Goal: Navigation & Orientation: Find specific page/section

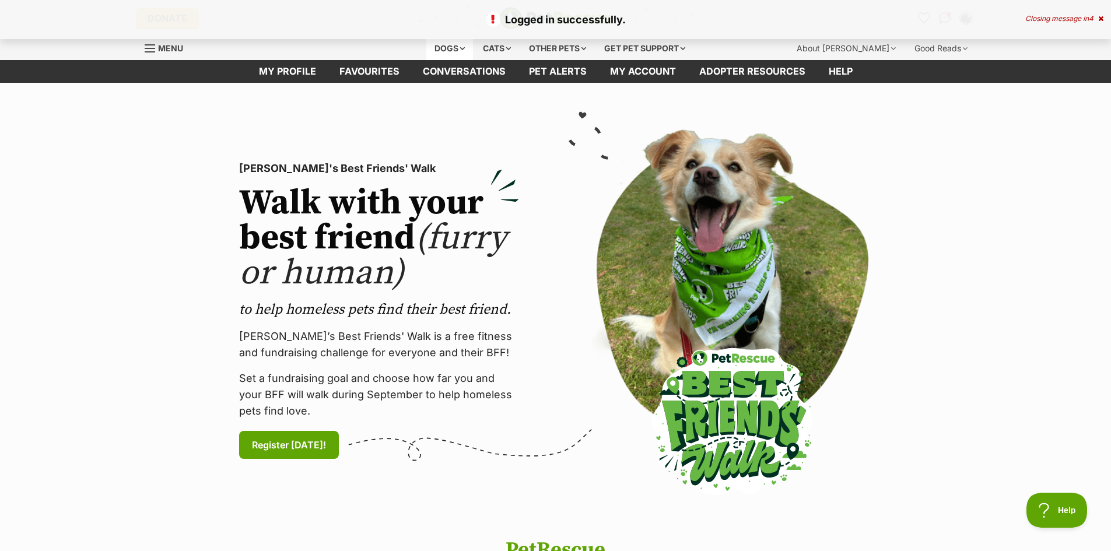
click at [439, 50] on div "Dogs" at bounding box center [449, 48] width 47 height 23
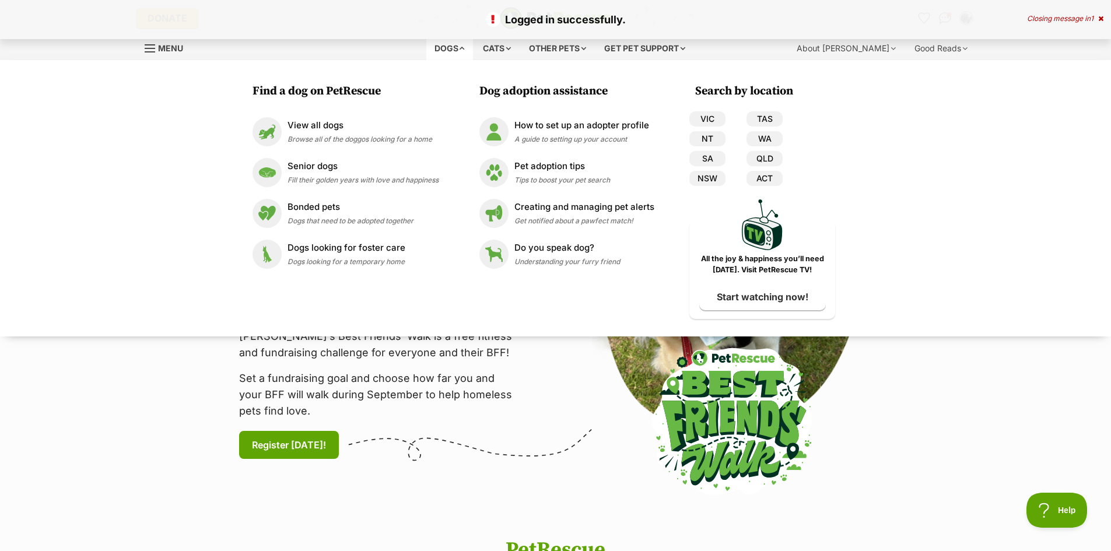
click at [411, 23] on p "Logged in successfully." at bounding box center [556, 20] width 1088 height 16
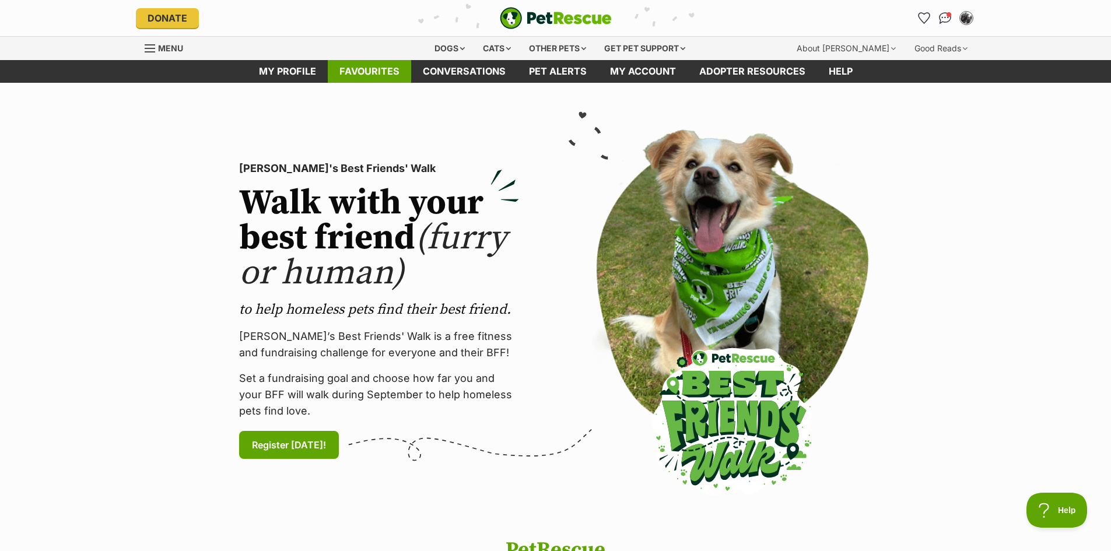
click at [379, 71] on link "Favourites" at bounding box center [369, 71] width 83 height 23
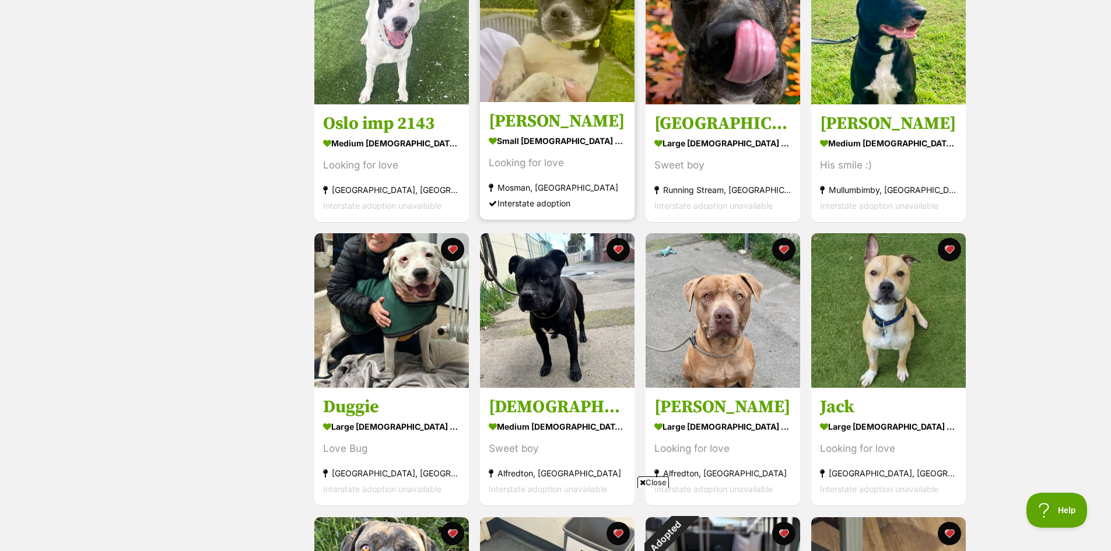
scroll to position [875, 0]
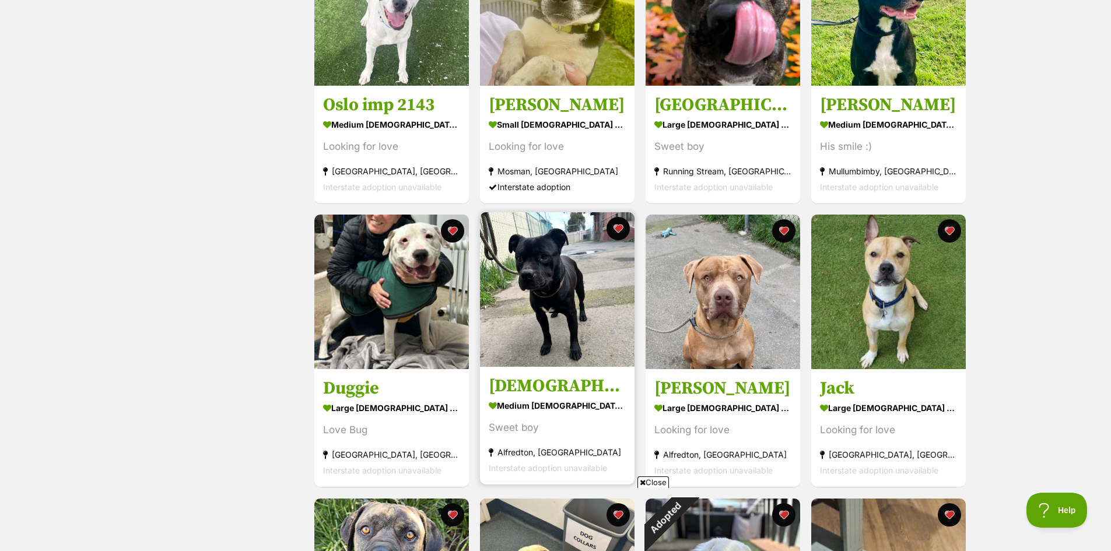
click at [544, 319] on img at bounding box center [557, 289] width 155 height 155
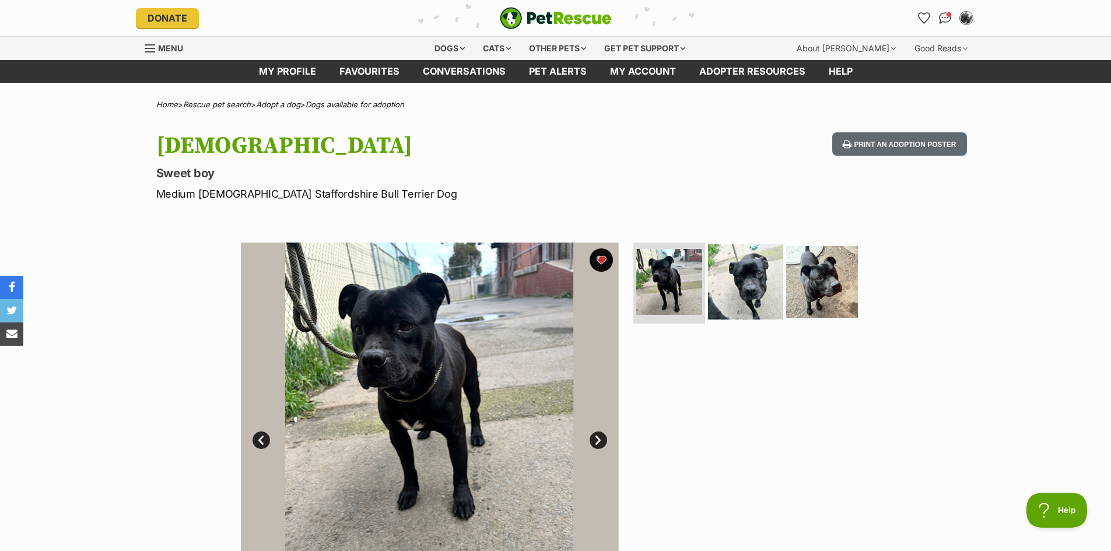
click at [751, 287] on img at bounding box center [745, 281] width 75 height 75
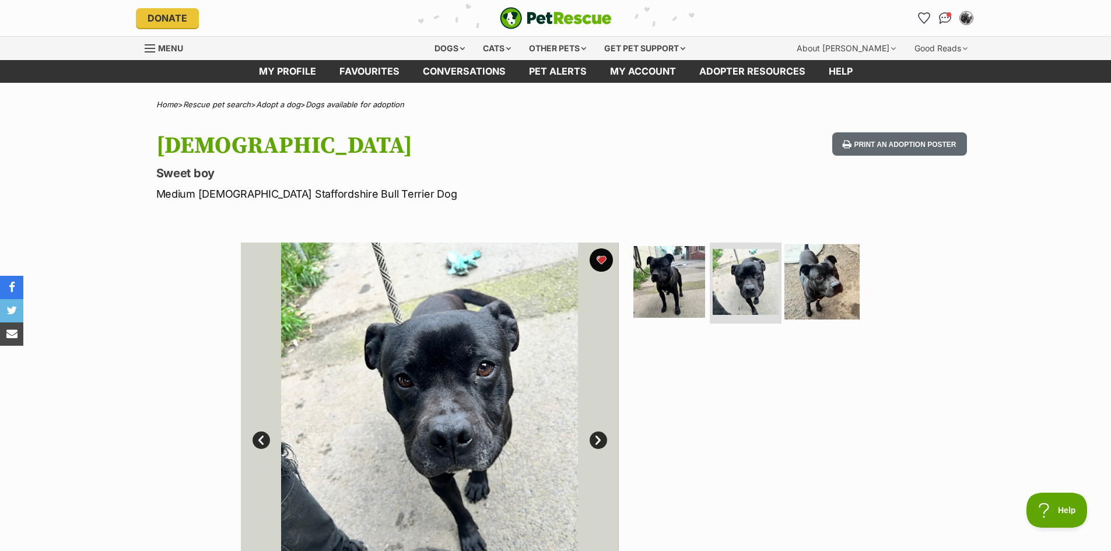
click at [814, 277] on img at bounding box center [822, 281] width 75 height 75
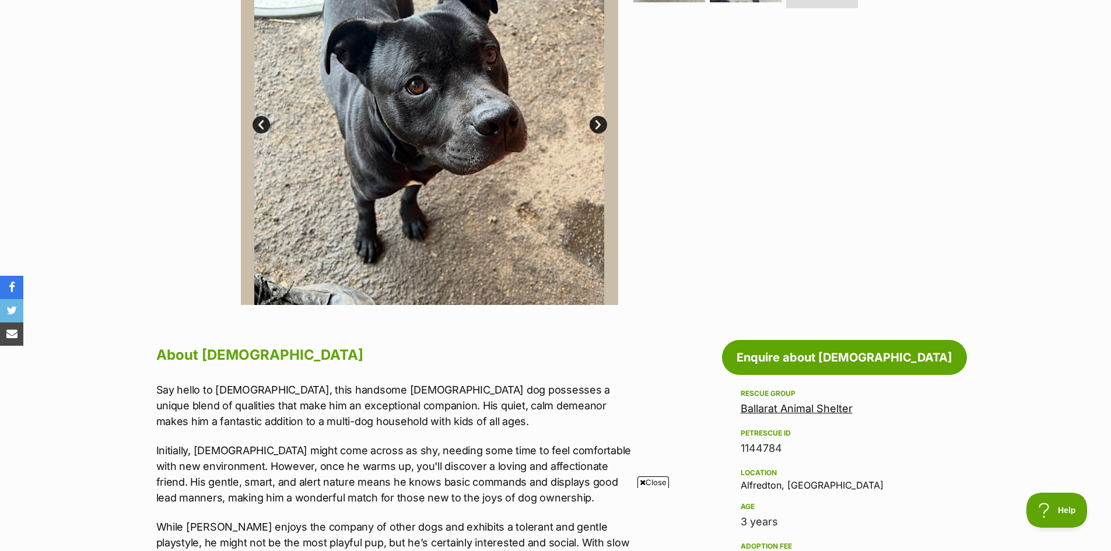
scroll to position [175, 0]
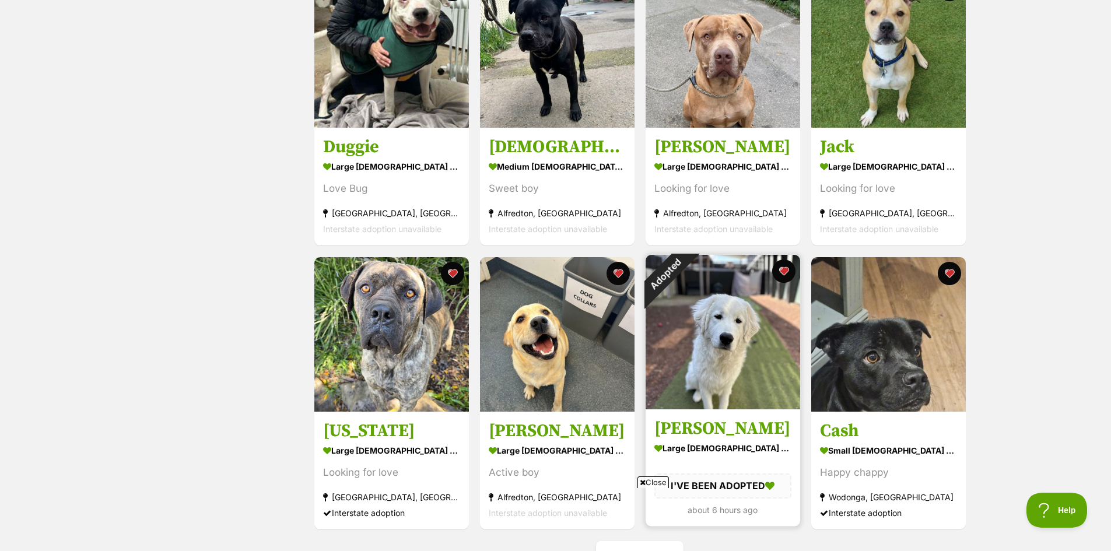
scroll to position [1225, 0]
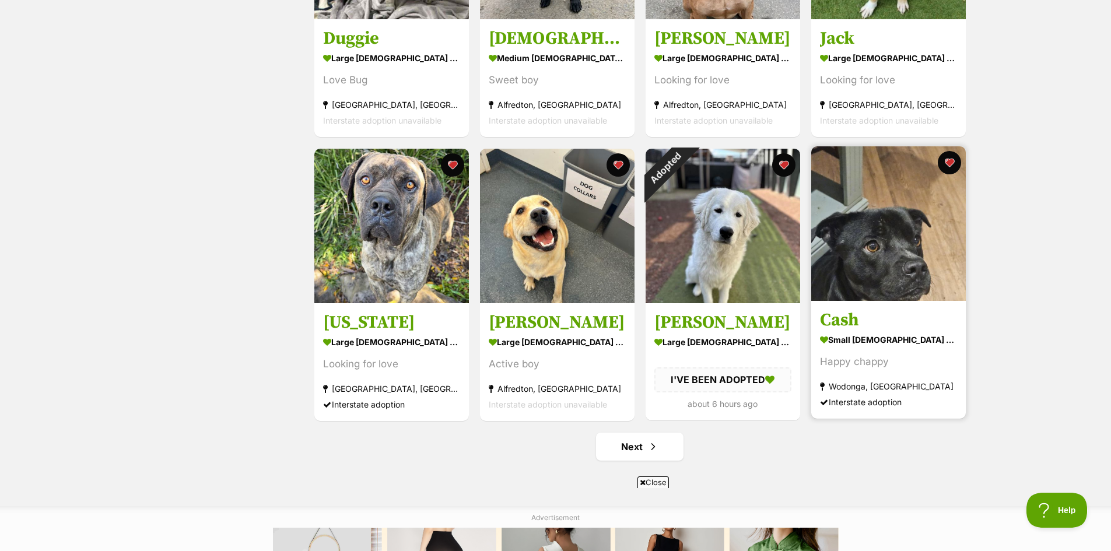
click at [877, 282] on img at bounding box center [888, 223] width 155 height 155
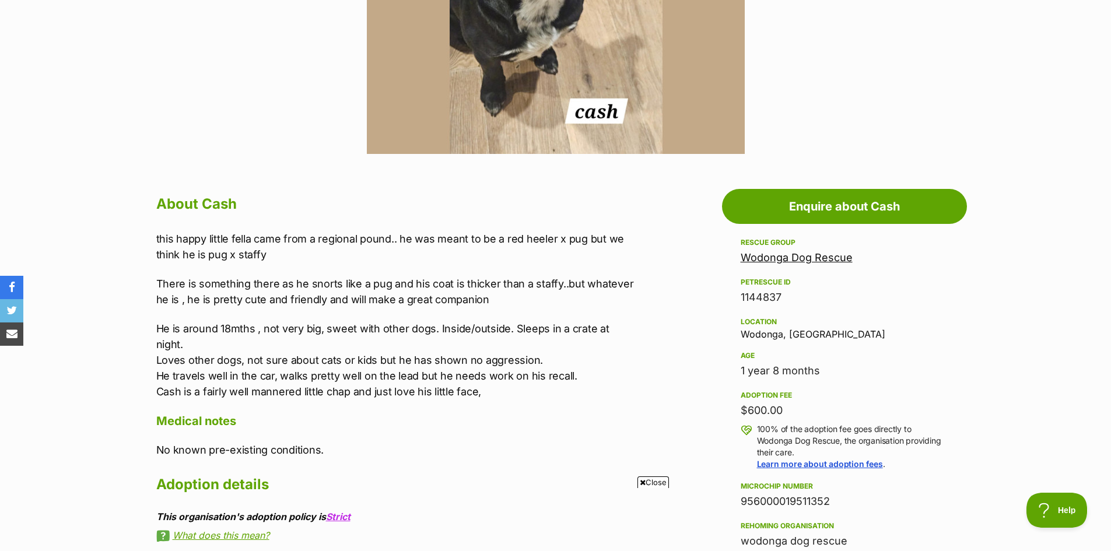
click at [832, 255] on link "Wodonga Dog Rescue" at bounding box center [797, 257] width 112 height 12
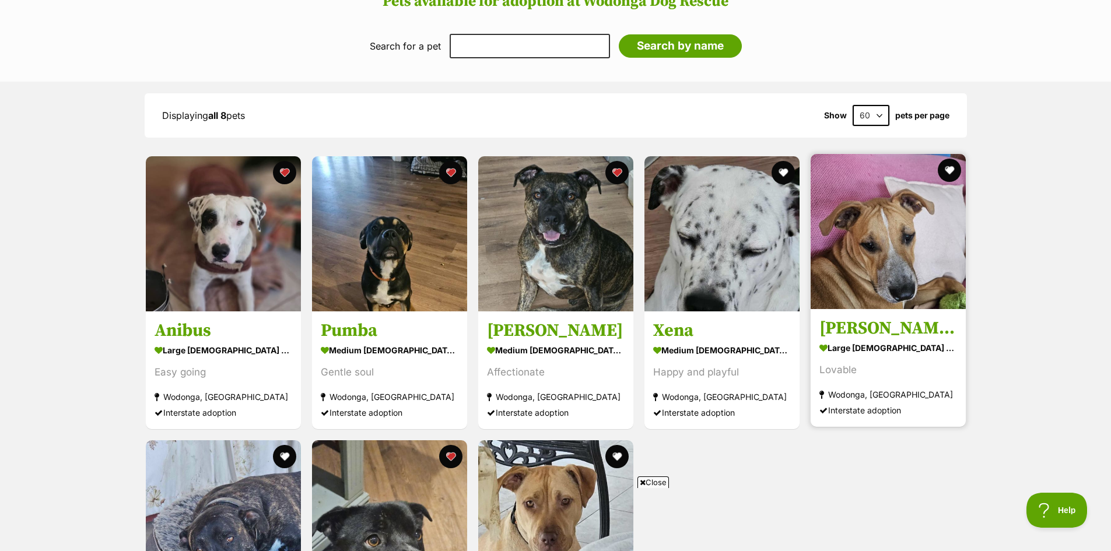
scroll to position [875, 0]
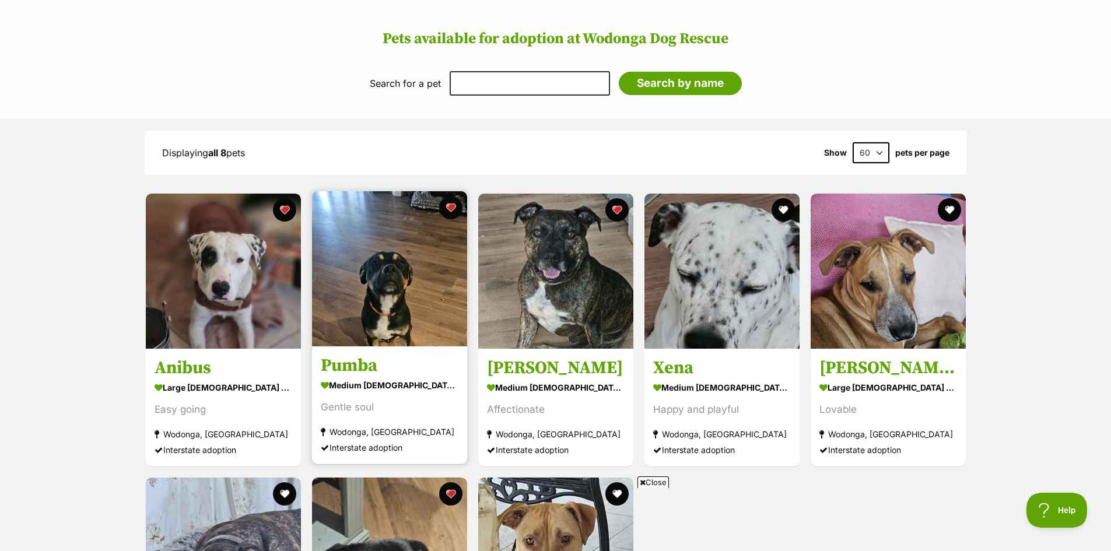
click at [415, 299] on img at bounding box center [389, 268] width 155 height 155
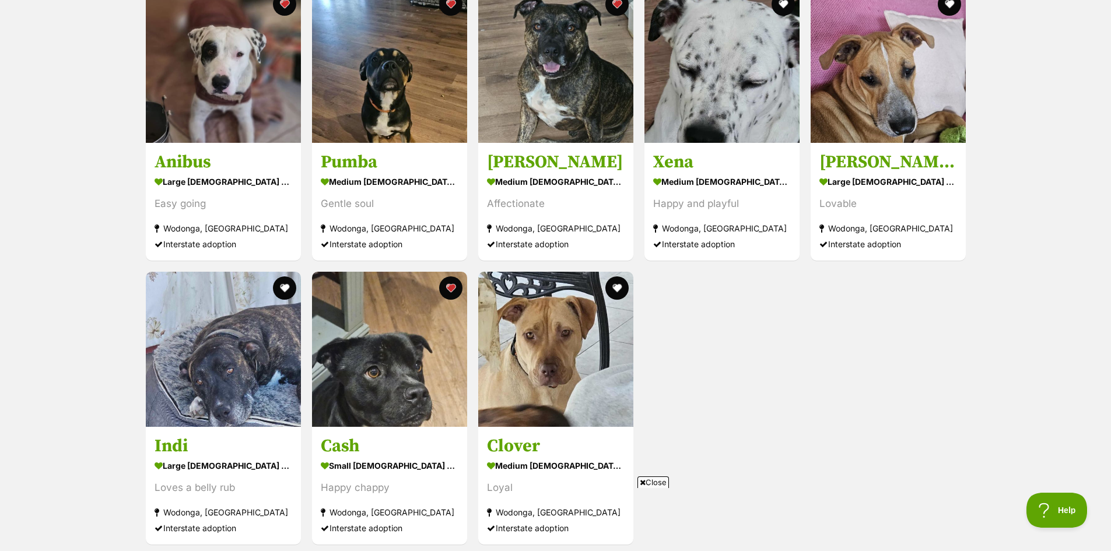
scroll to position [1108, 0]
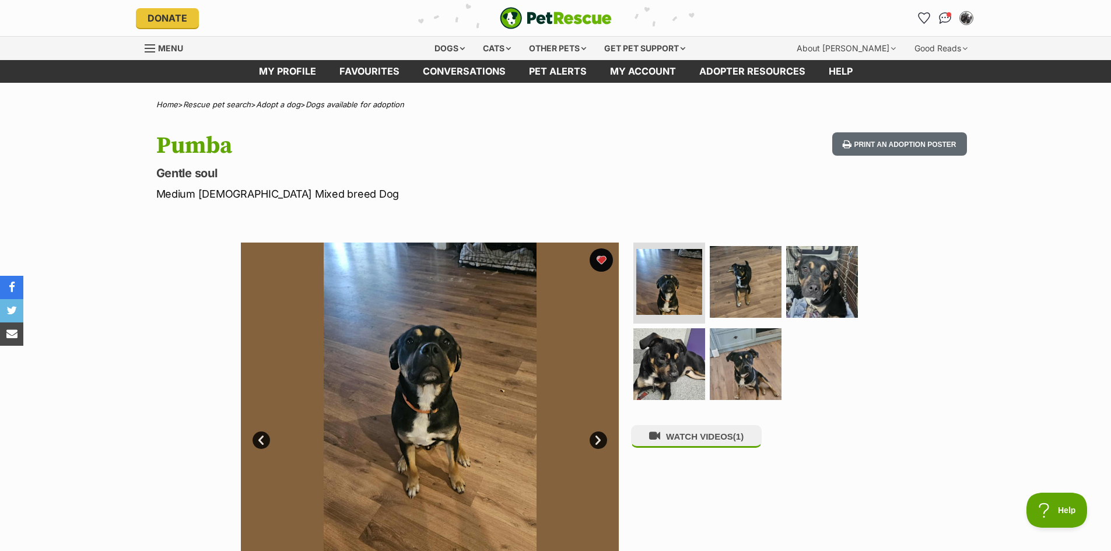
click at [595, 441] on link "Next" at bounding box center [598, 440] width 17 height 17
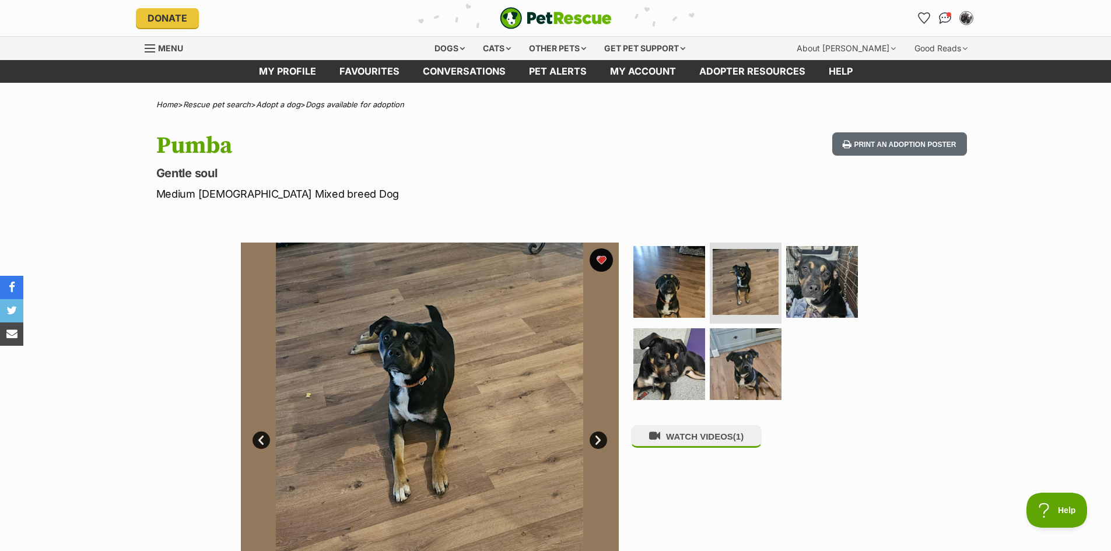
click at [598, 439] on link "Next" at bounding box center [598, 440] width 17 height 17
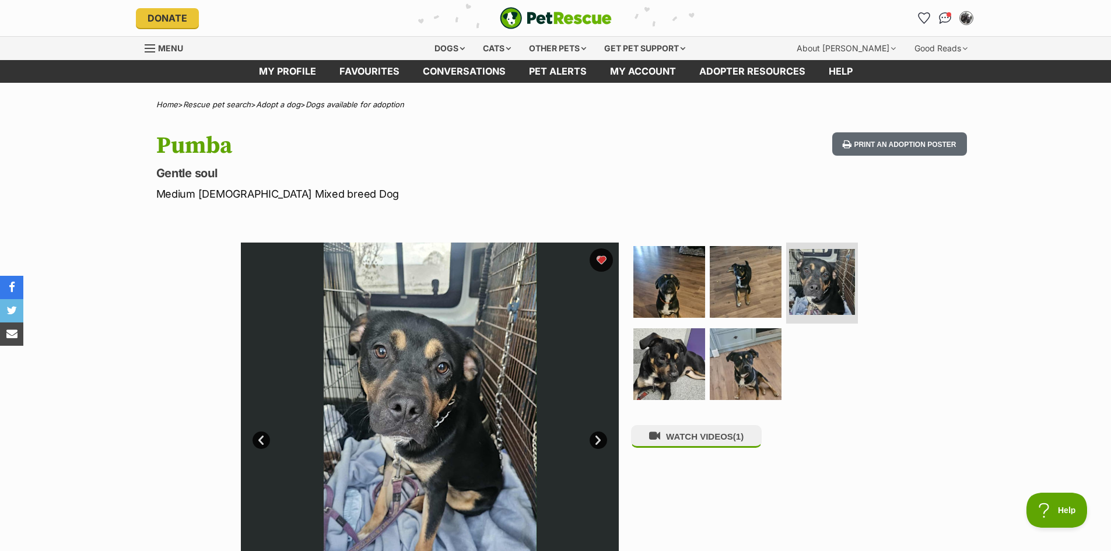
click at [601, 436] on link "Next" at bounding box center [598, 440] width 17 height 17
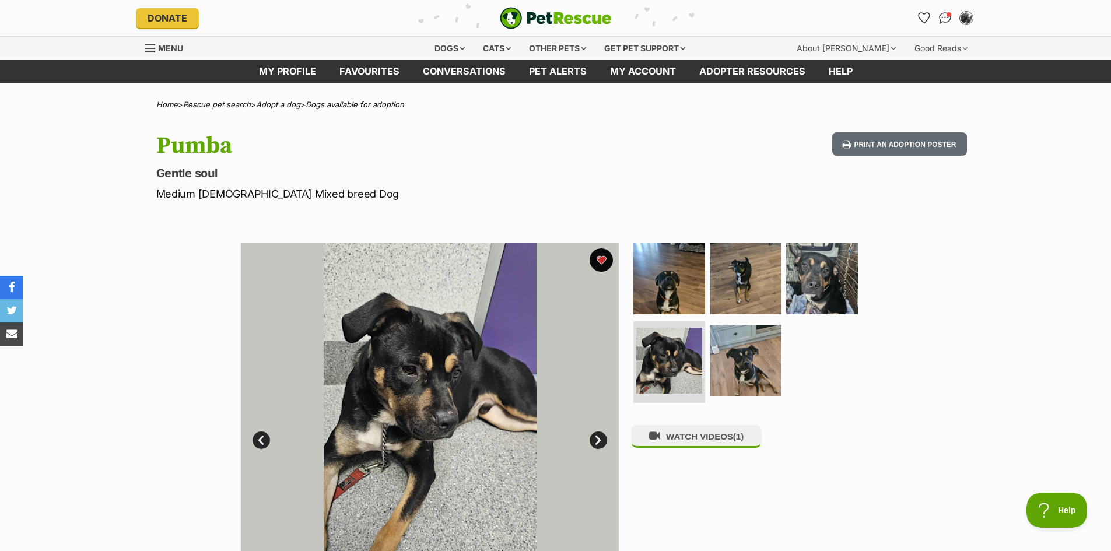
click at [601, 436] on link "Next" at bounding box center [598, 440] width 17 height 17
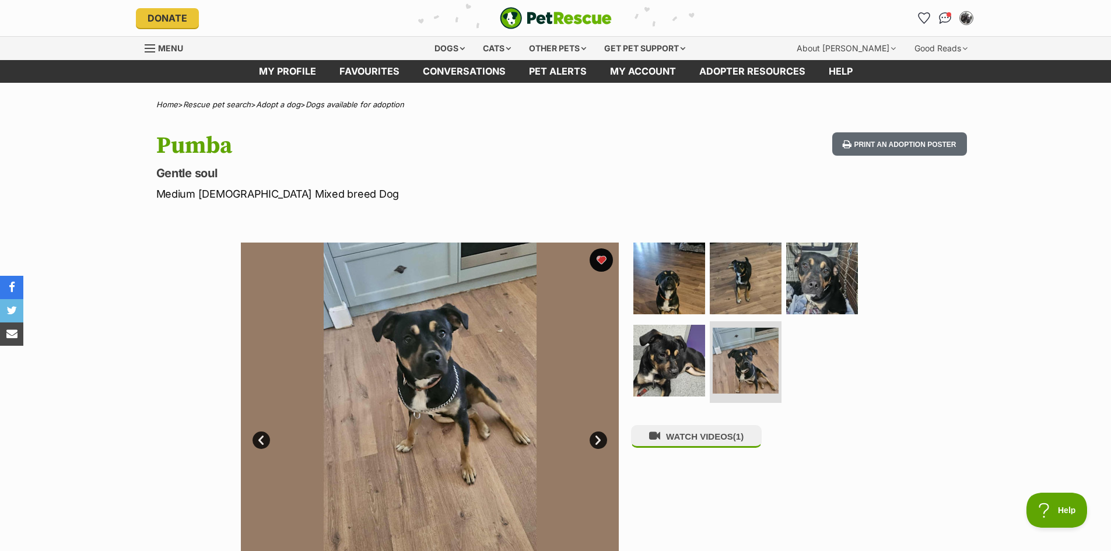
click at [601, 436] on link "Next" at bounding box center [598, 440] width 17 height 17
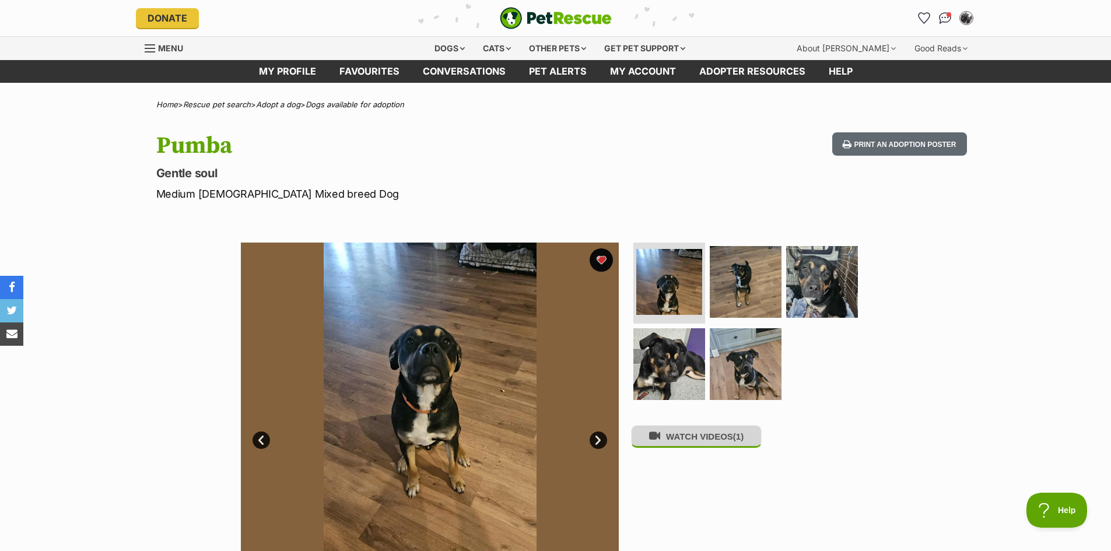
click at [706, 447] on button "WATCH VIDEOS (1)" at bounding box center [696, 436] width 131 height 23
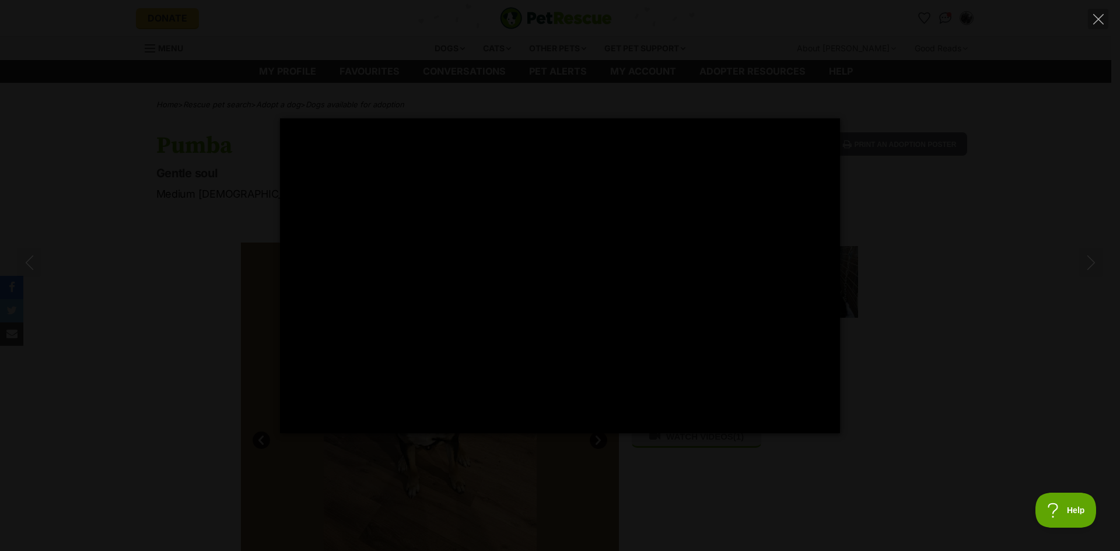
type input "100"
click at [1097, 19] on icon "Close" at bounding box center [1098, 19] width 10 height 10
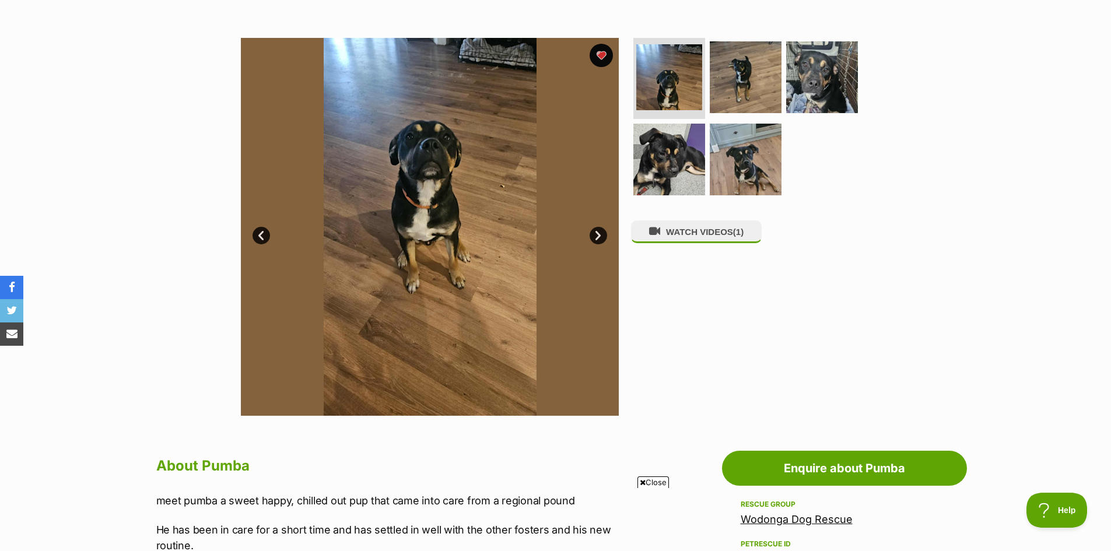
scroll to position [117, 0]
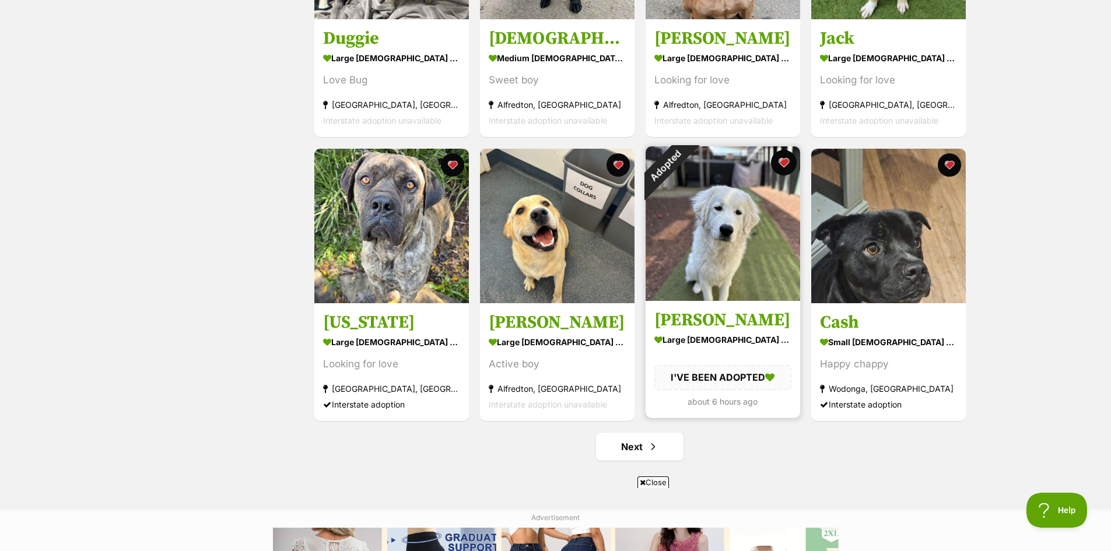
click at [783, 164] on button "favourite" at bounding box center [784, 163] width 26 height 26
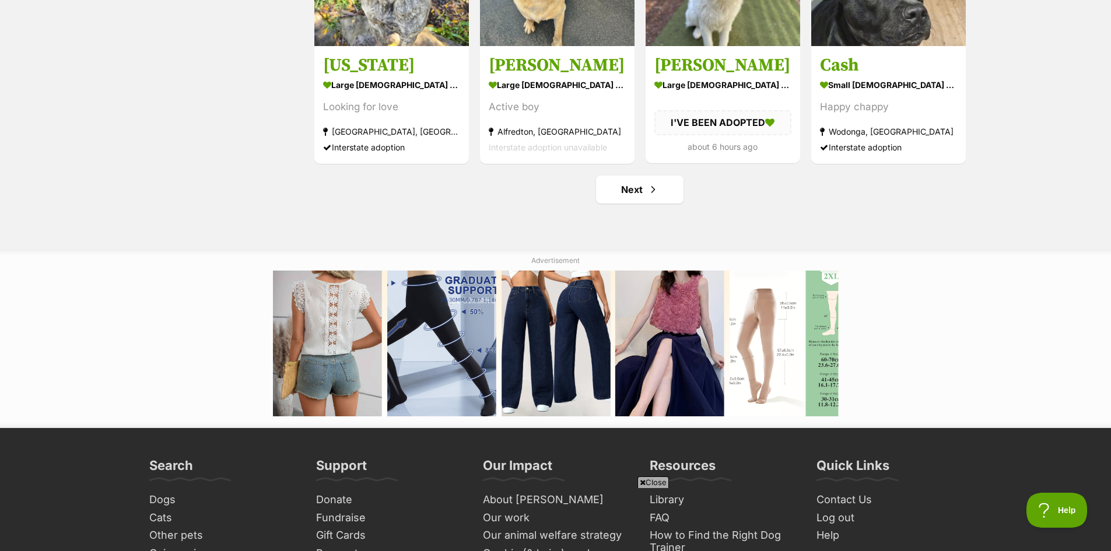
scroll to position [1517, 0]
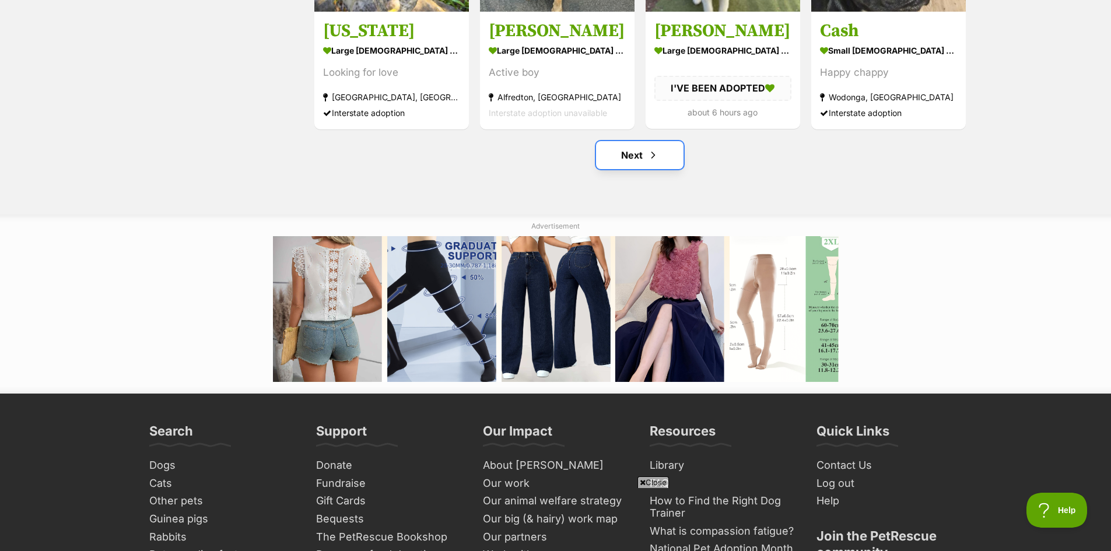
click at [628, 156] on link "Next" at bounding box center [639, 155] width 87 height 28
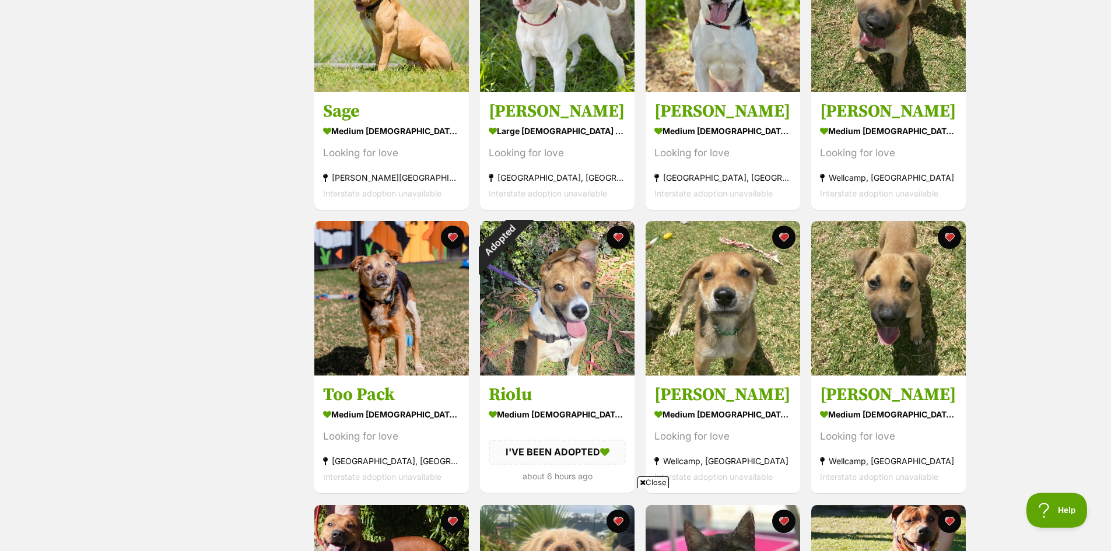
scroll to position [875, 0]
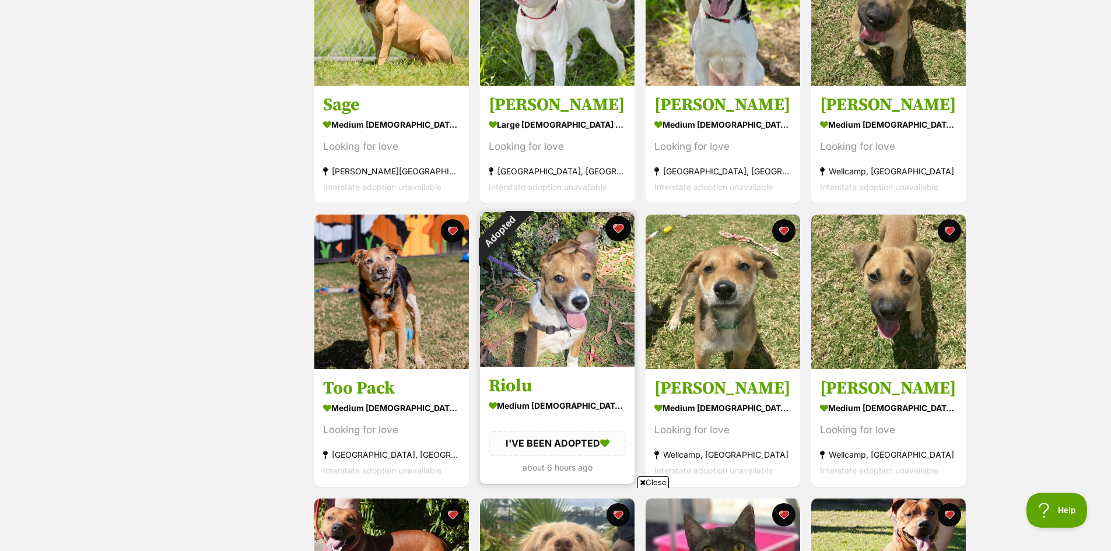
click at [620, 226] on button "favourite" at bounding box center [618, 229] width 26 height 26
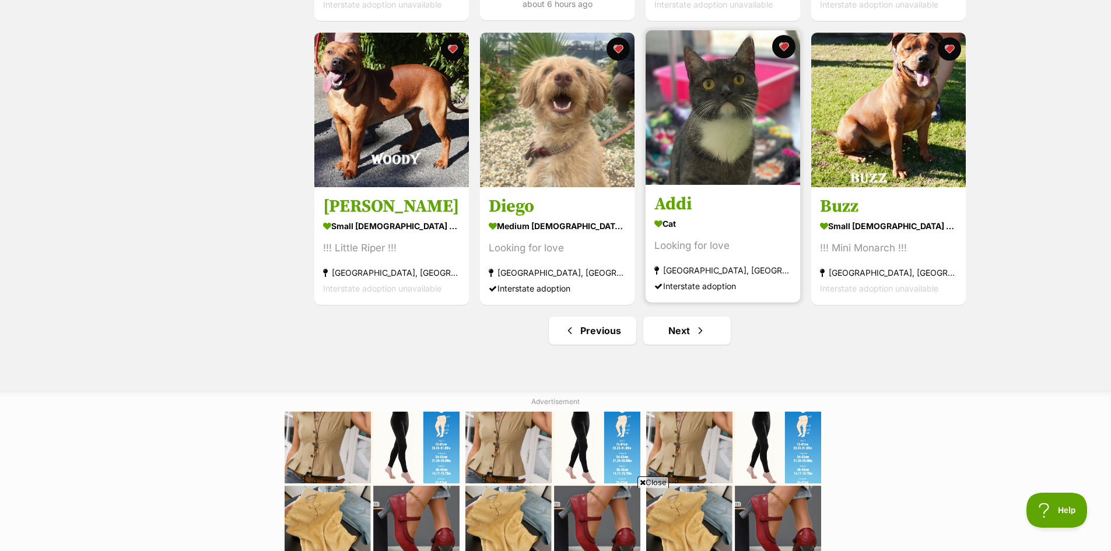
scroll to position [1342, 0]
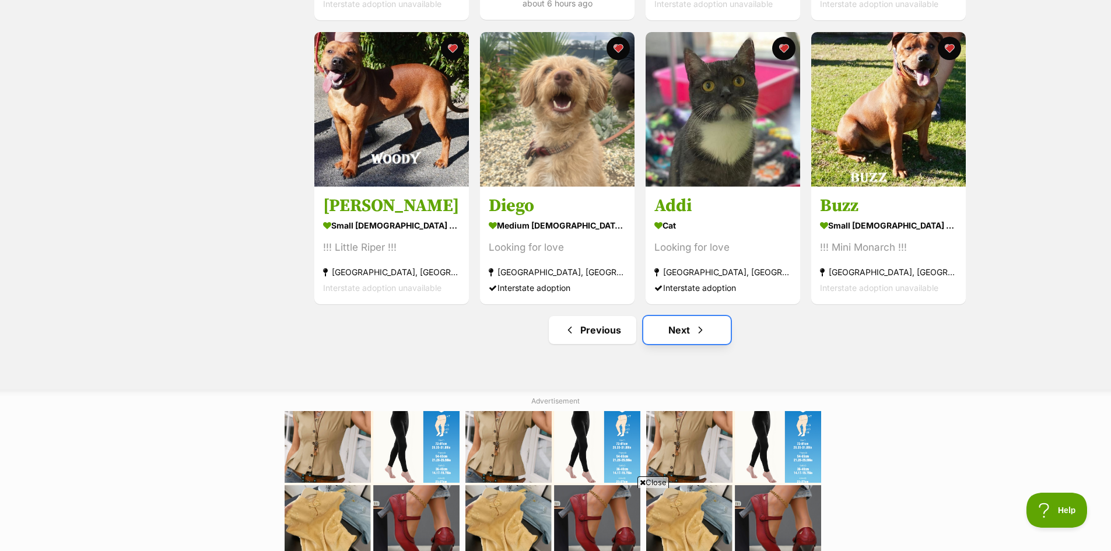
click at [687, 332] on link "Next" at bounding box center [686, 330] width 87 height 28
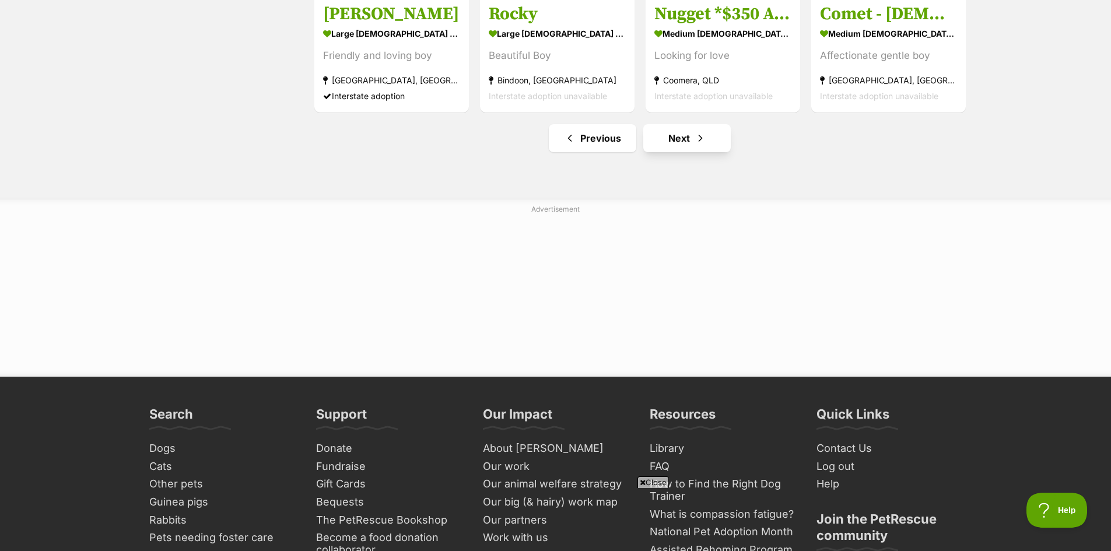
scroll to position [1575, 0]
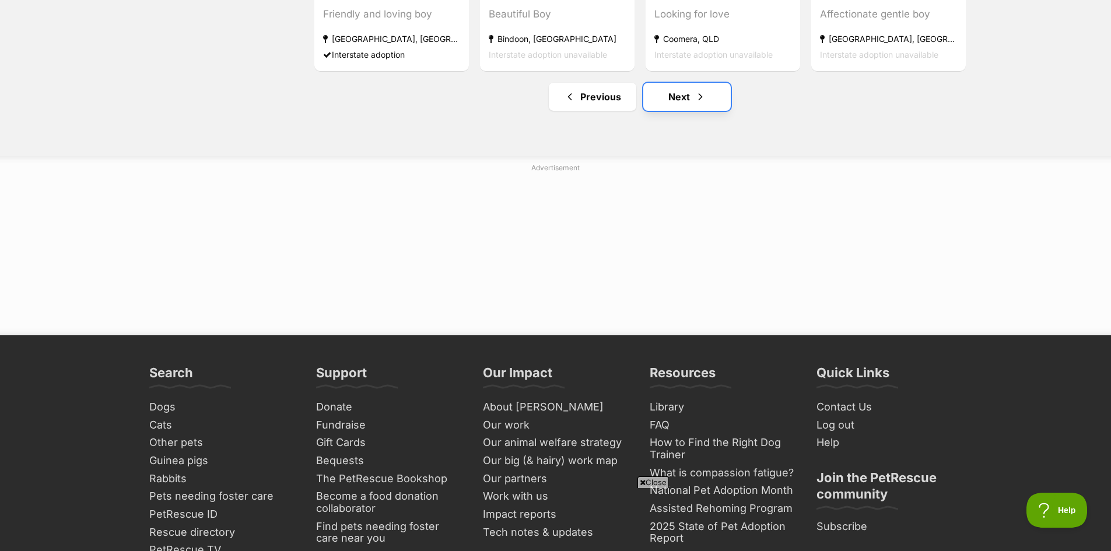
click at [683, 98] on link "Next" at bounding box center [686, 97] width 87 height 28
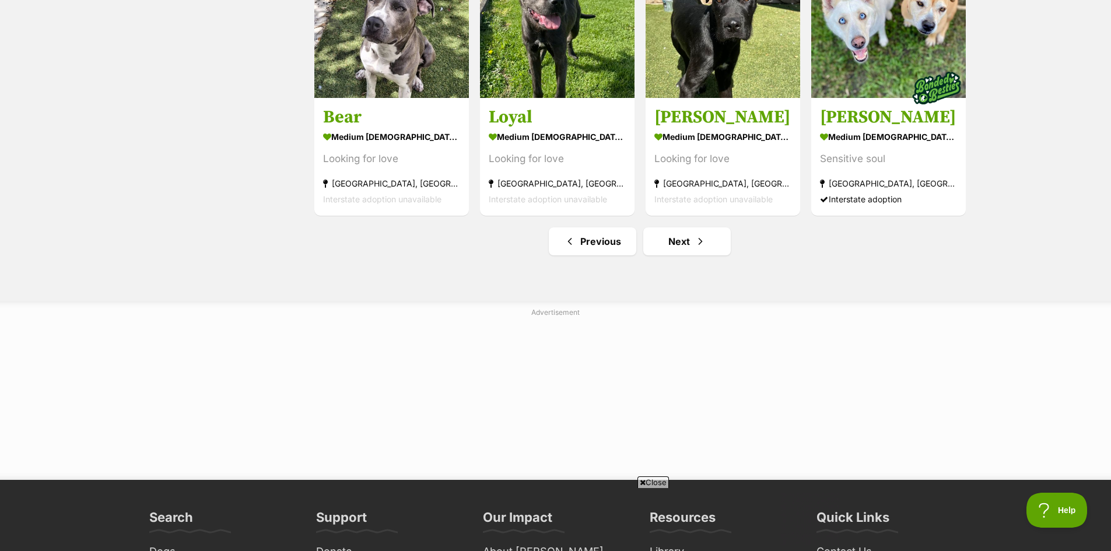
scroll to position [1458, 0]
